Goal: Navigation & Orientation: Find specific page/section

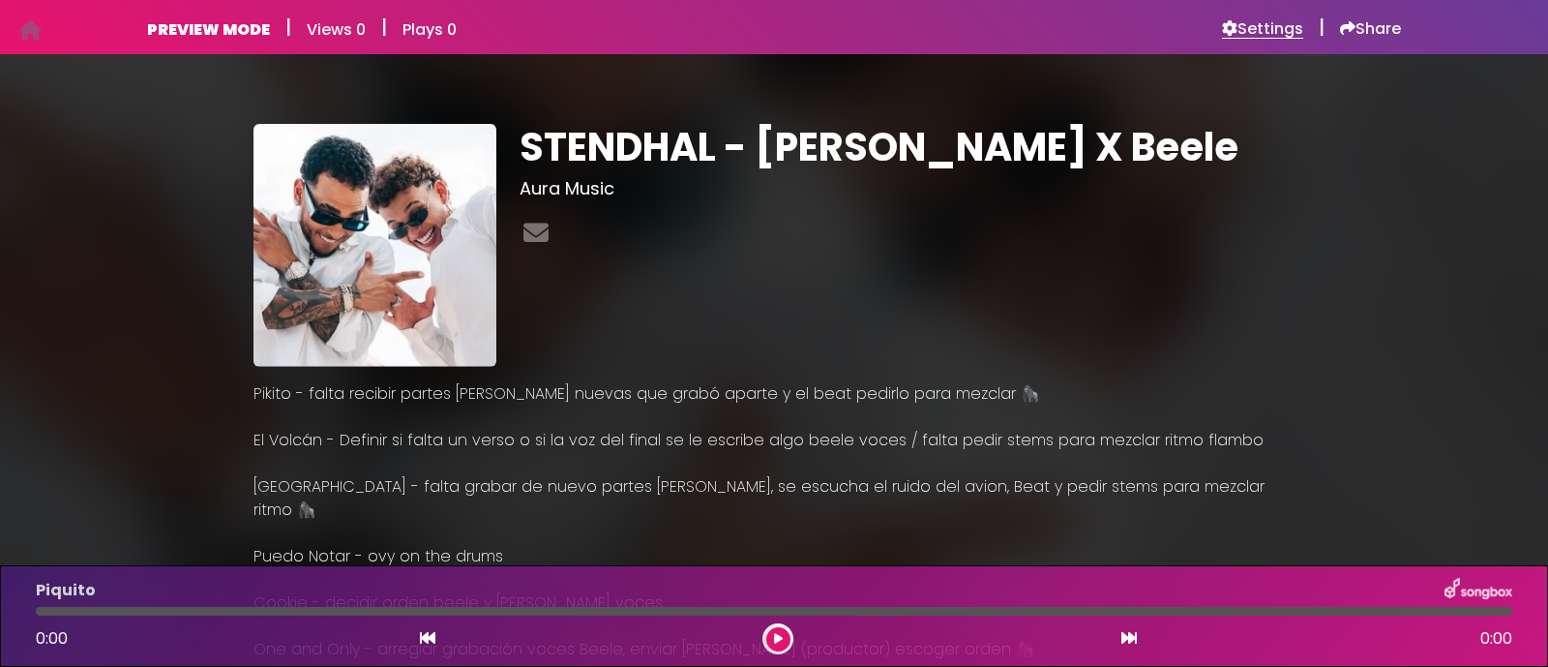
click at [1264, 23] on h6 "Settings" at bounding box center [1262, 28] width 81 height 19
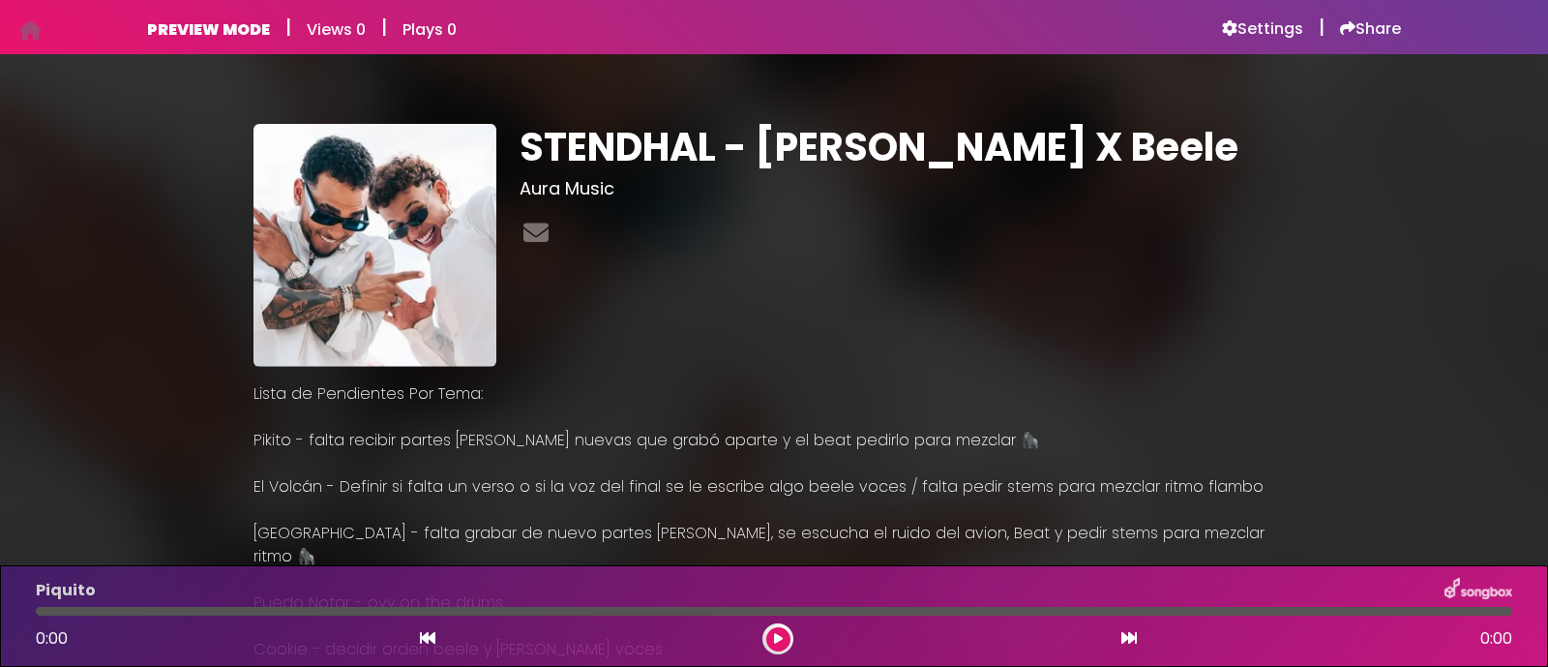
click at [421, 396] on p "Lista de Pendientes Por Tema:" at bounding box center [774, 393] width 1041 height 23
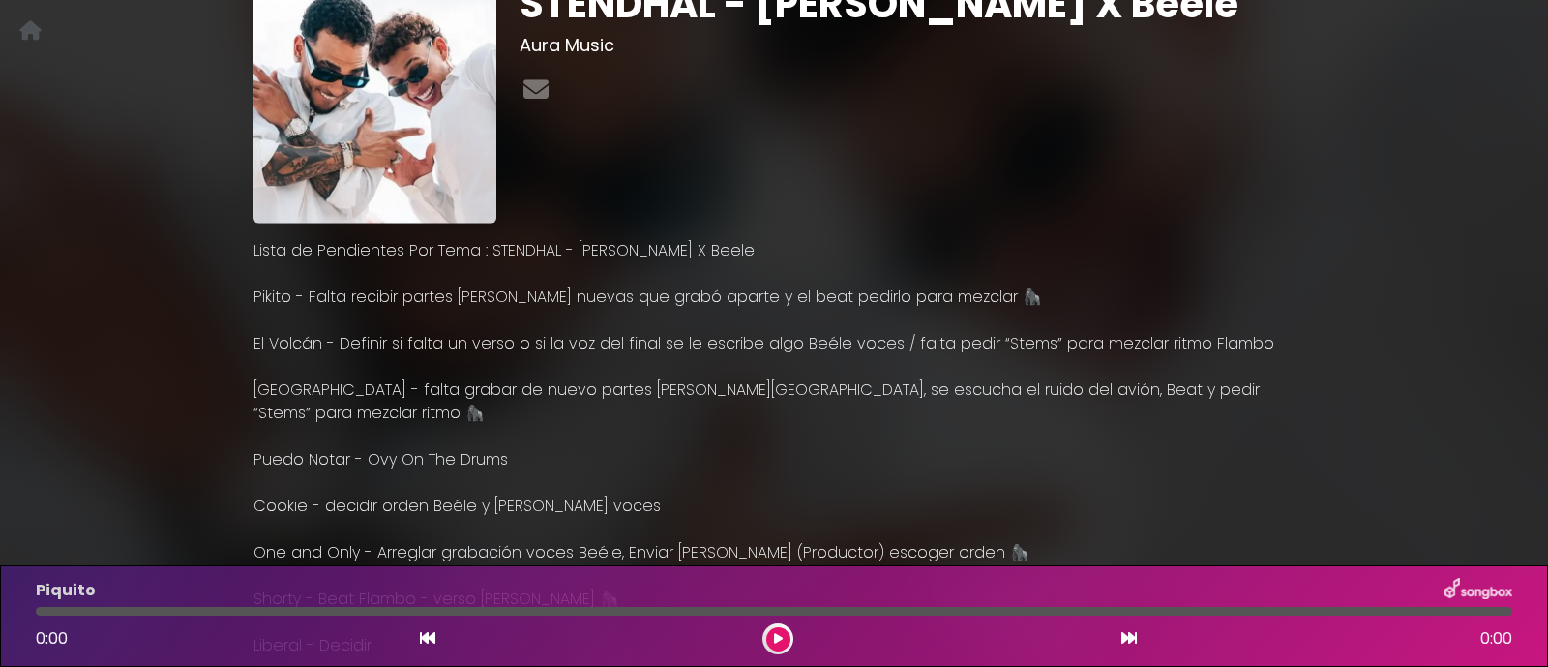
scroll to position [120, 0]
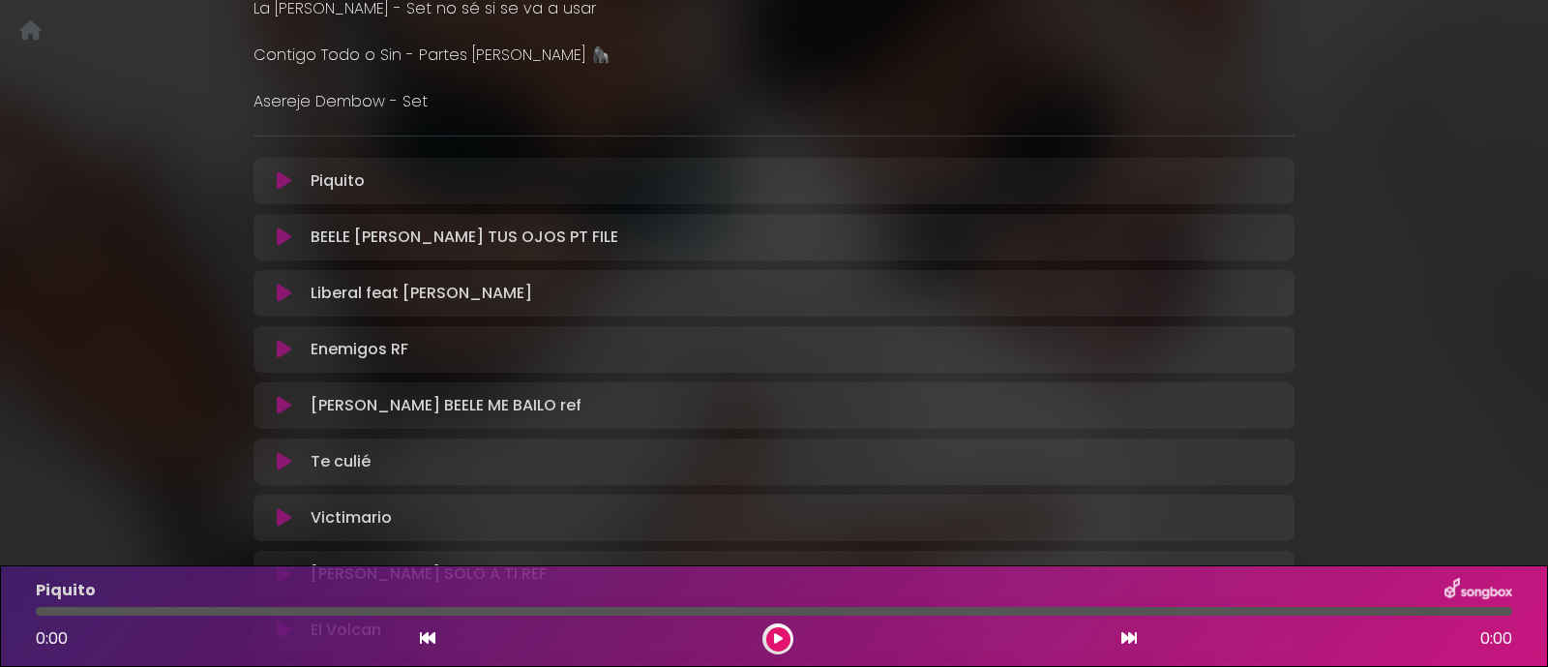
scroll to position [798, 0]
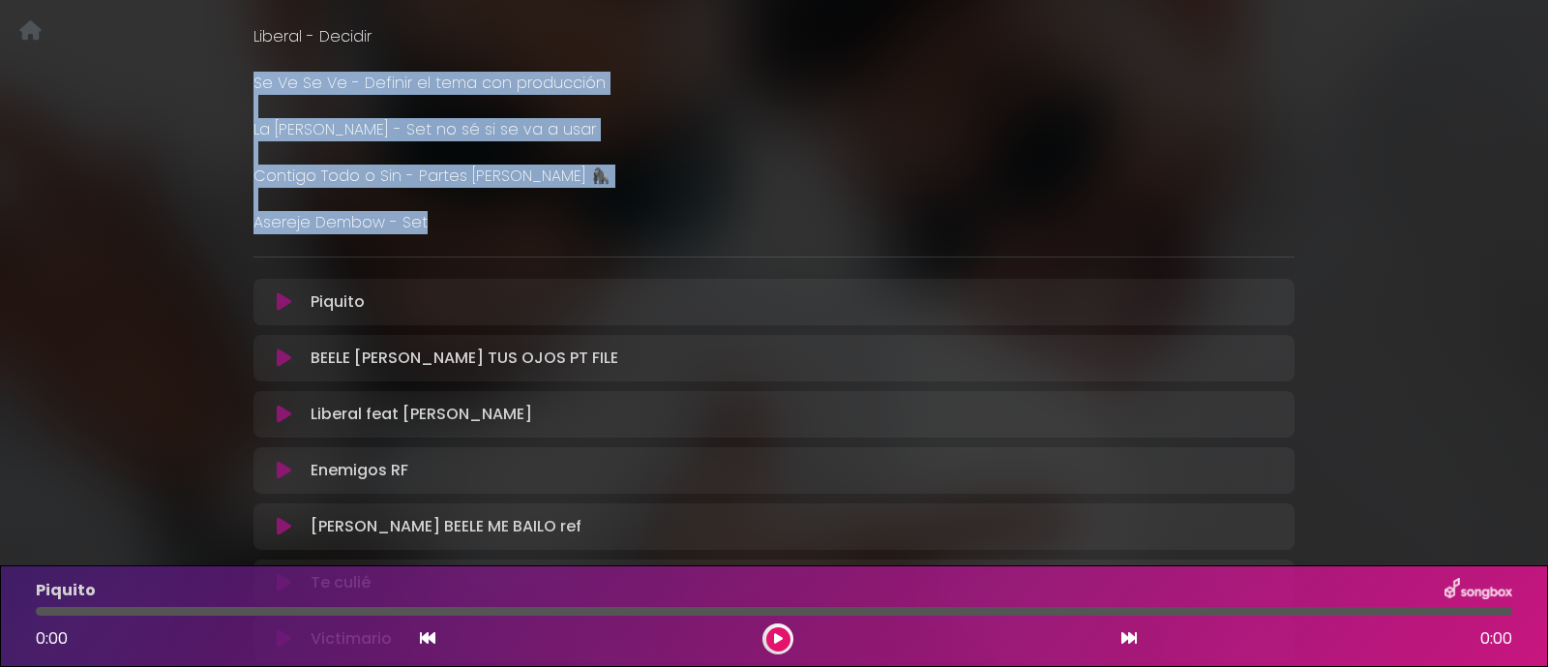
drag, startPoint x: 420, startPoint y: 196, endPoint x: 243, endPoint y: 69, distance: 218.4
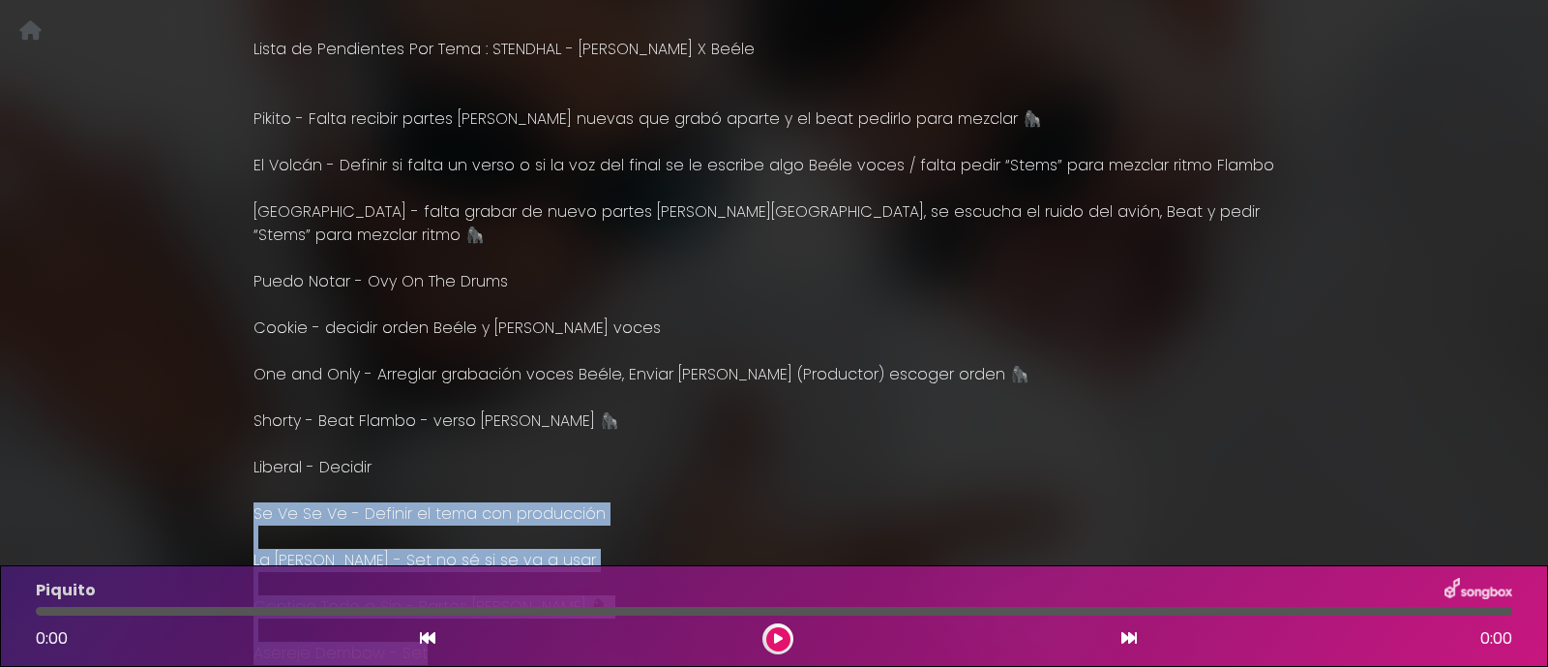
scroll to position [315, 0]
